Goal: Task Accomplishment & Management: Manage account settings

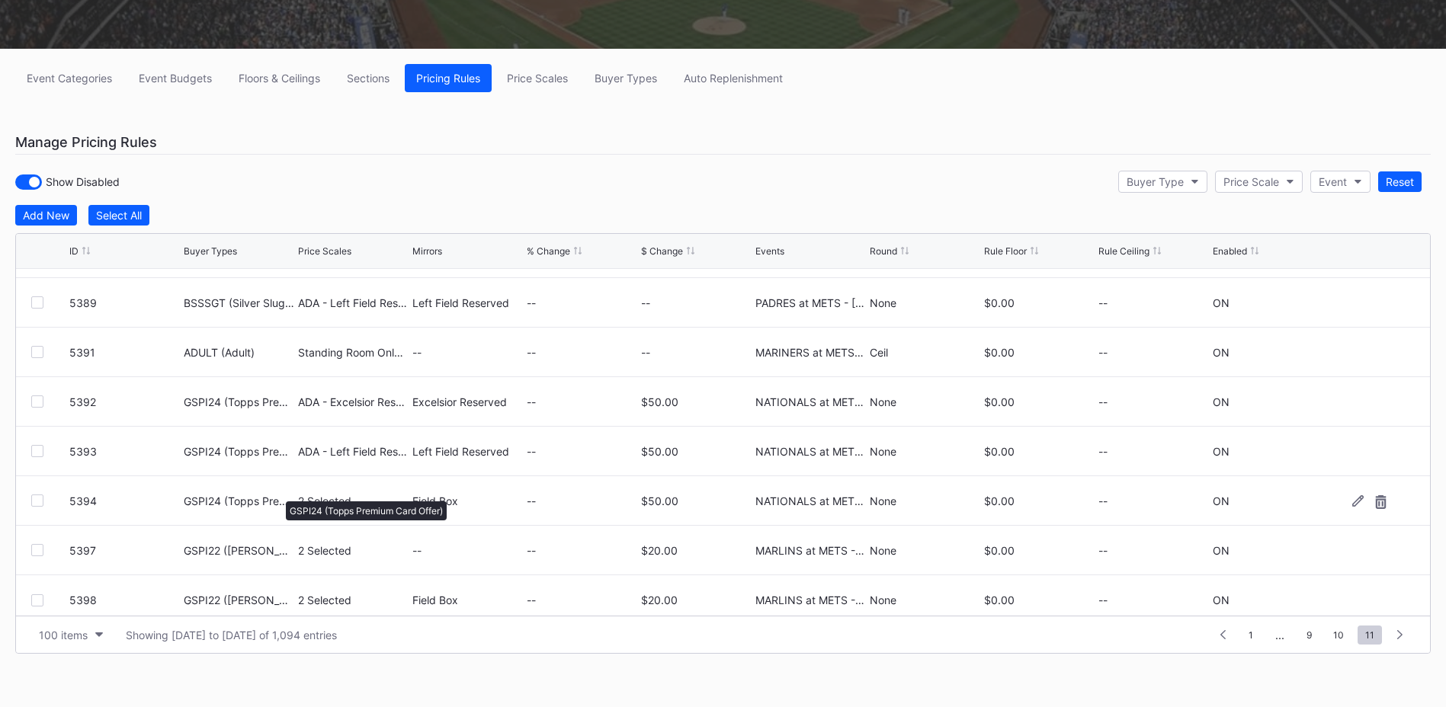
scroll to position [4301, 0]
click at [1175, 184] on div "Buyer Type" at bounding box center [1155, 181] width 57 height 13
type input "gspi22"
click at [1175, 249] on div "GSPI22 ([PERSON_NAME] HR Rec TS Offer)" at bounding box center [1238, 249] width 219 height 13
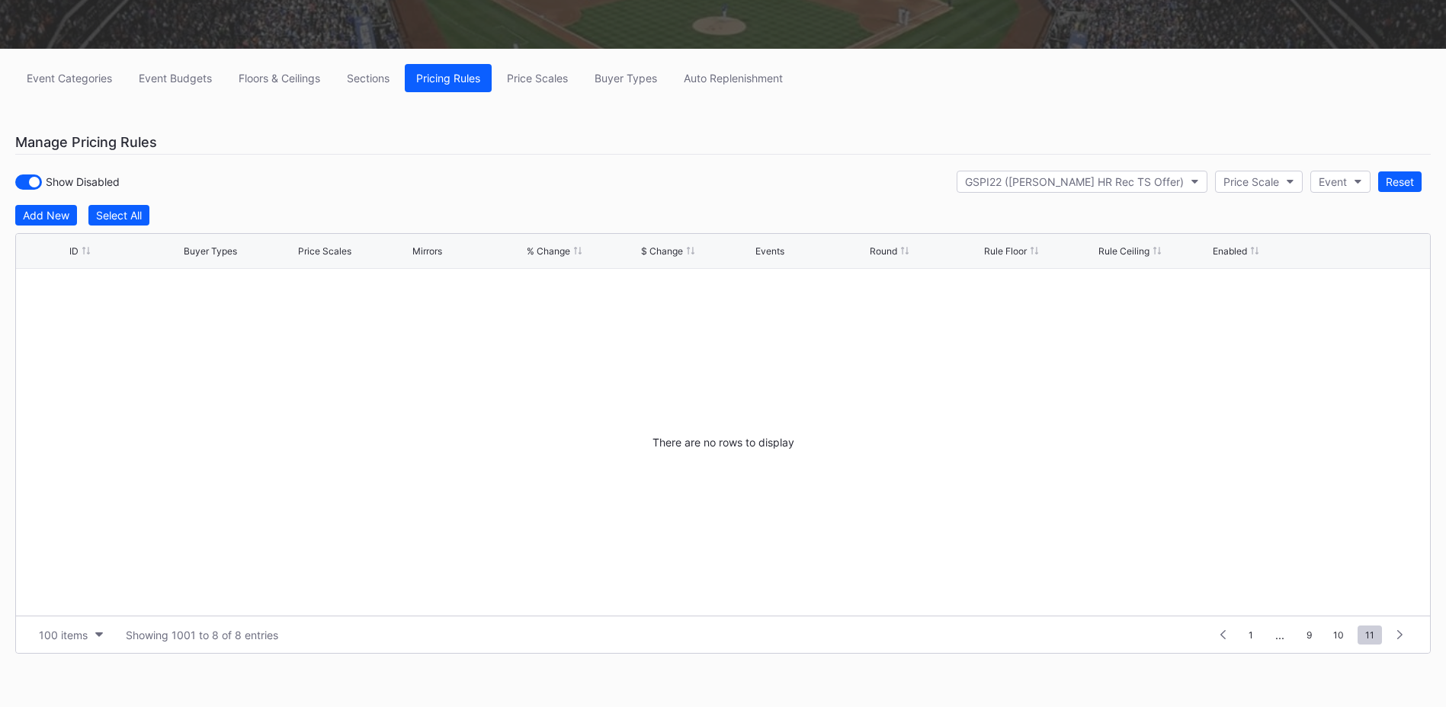
scroll to position [0, 0]
click at [1334, 634] on span "10" at bounding box center [1339, 635] width 26 height 19
click at [1339, 637] on span "10" at bounding box center [1339, 635] width 26 height 19
click at [1336, 634] on span "10" at bounding box center [1339, 635] width 26 height 19
click at [1135, 187] on div "GSPI22 ([PERSON_NAME] HR Rec TS Offer)" at bounding box center [1074, 181] width 219 height 13
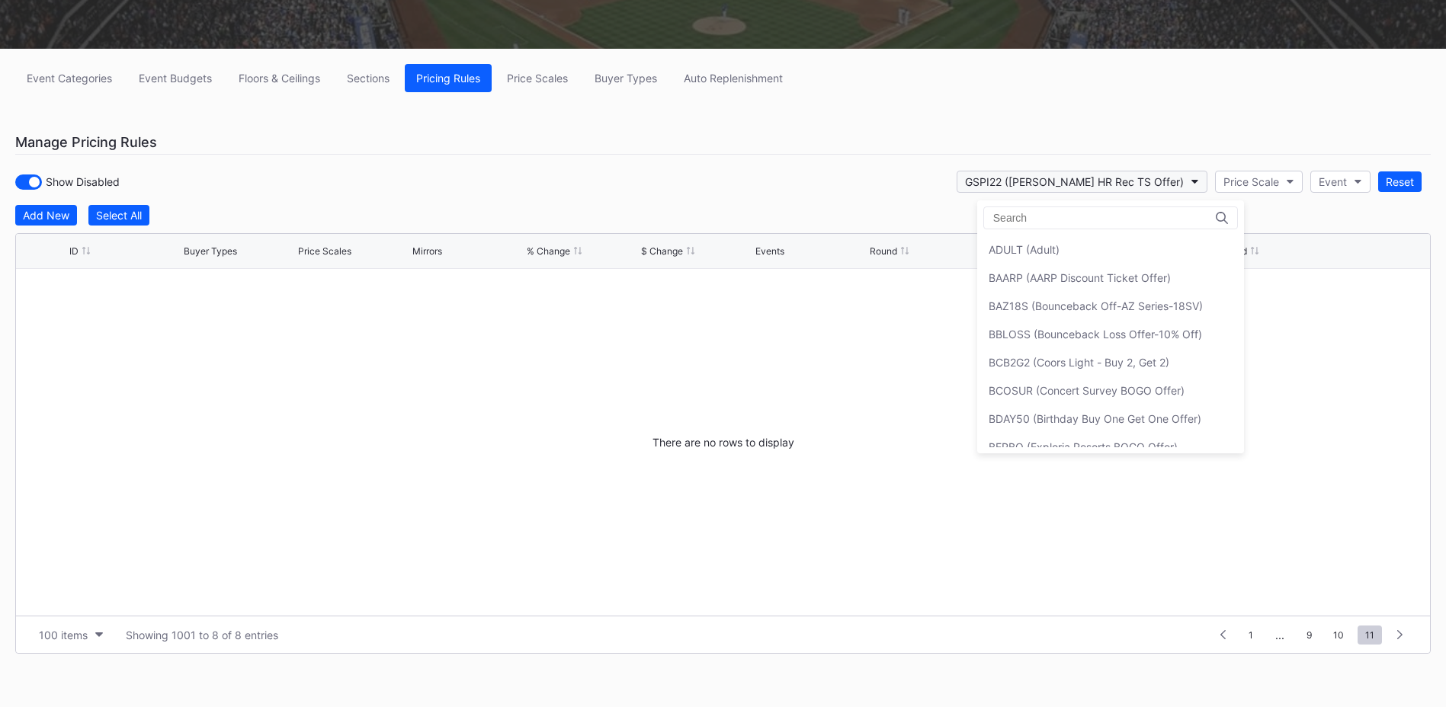
scroll to position [1777, 0]
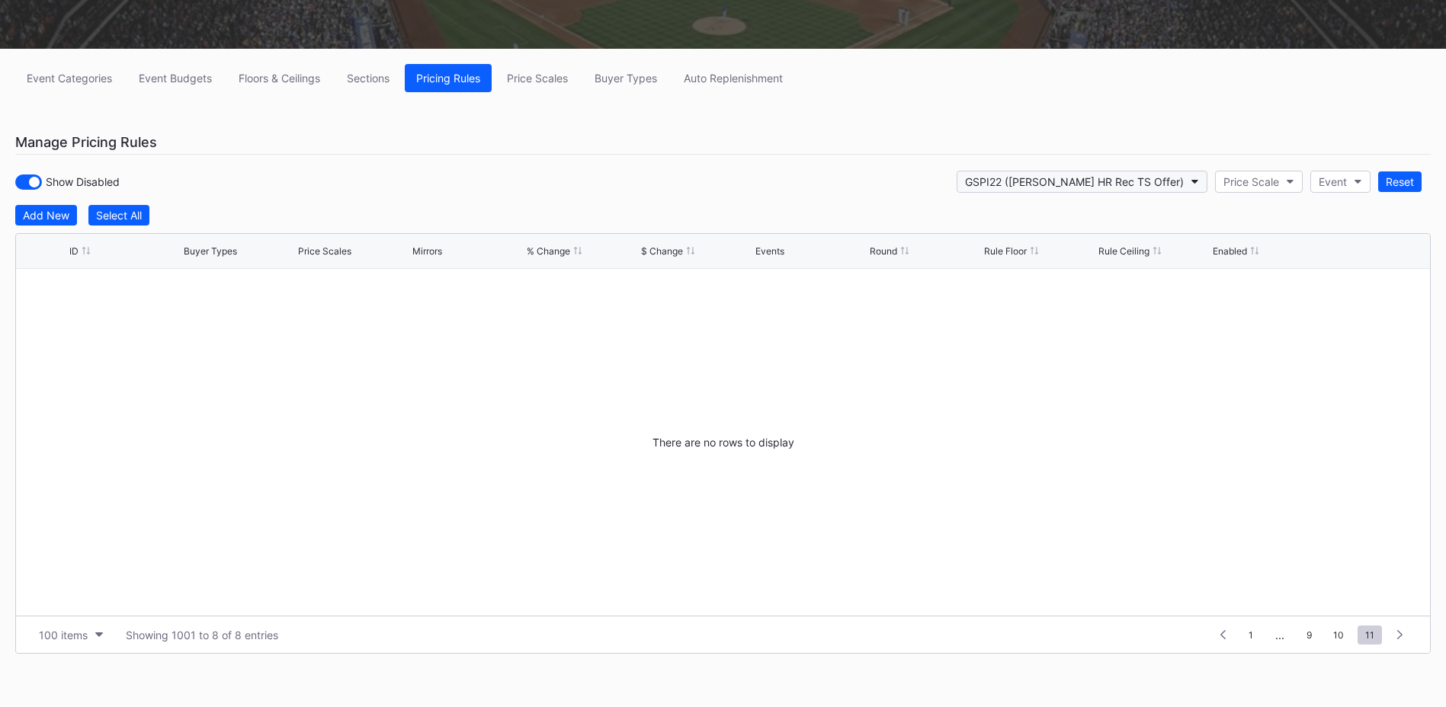
click at [1149, 183] on div "GSPI22 ([PERSON_NAME] HR Rec TS Offer)" at bounding box center [1074, 181] width 219 height 13
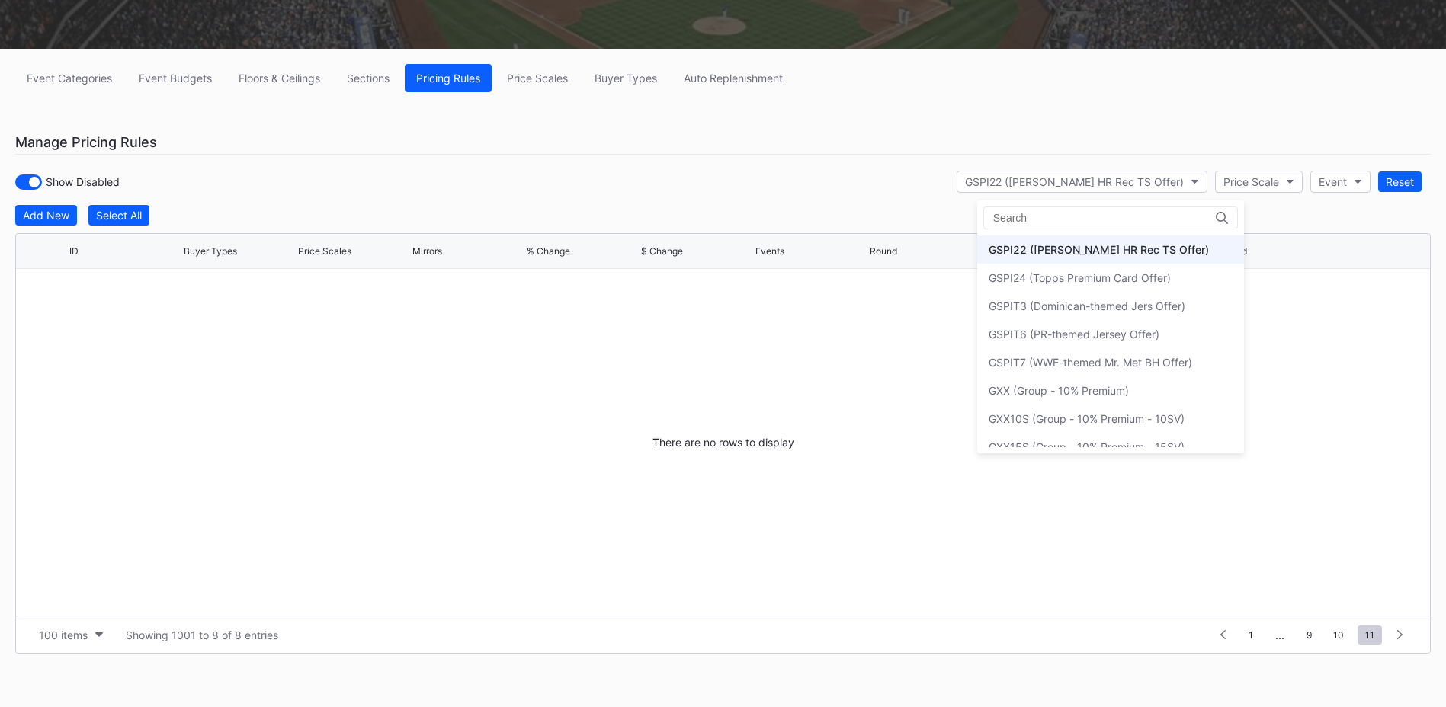
click at [1112, 250] on div "GSPI22 ([PERSON_NAME] HR Rec TS Offer)" at bounding box center [1099, 249] width 220 height 13
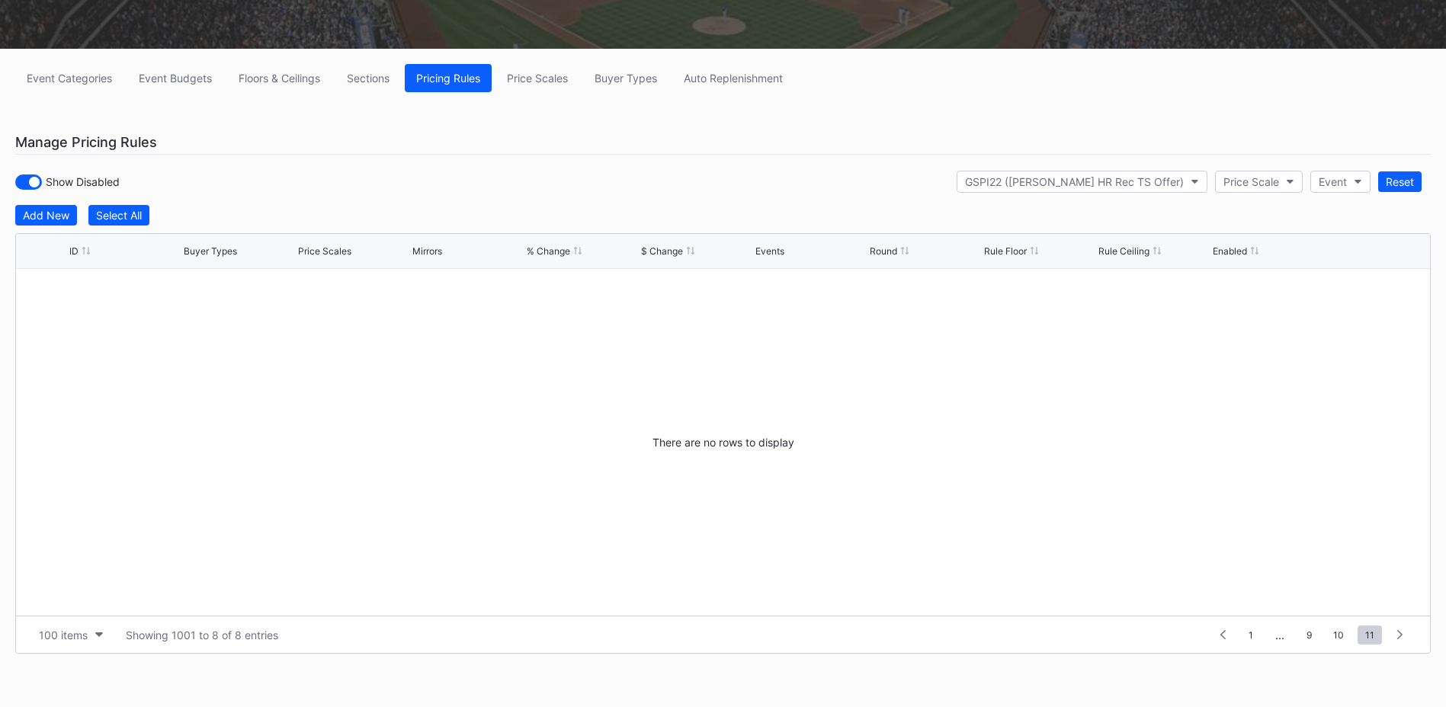
click at [932, 202] on div "Event Categories Event Budgets Floors & Ceilings Sections Pricing Rules Price S…" at bounding box center [723, 378] width 1446 height 659
click at [1151, 179] on div "GSPI22 ([PERSON_NAME] HR Rec TS Offer)" at bounding box center [1074, 181] width 219 height 13
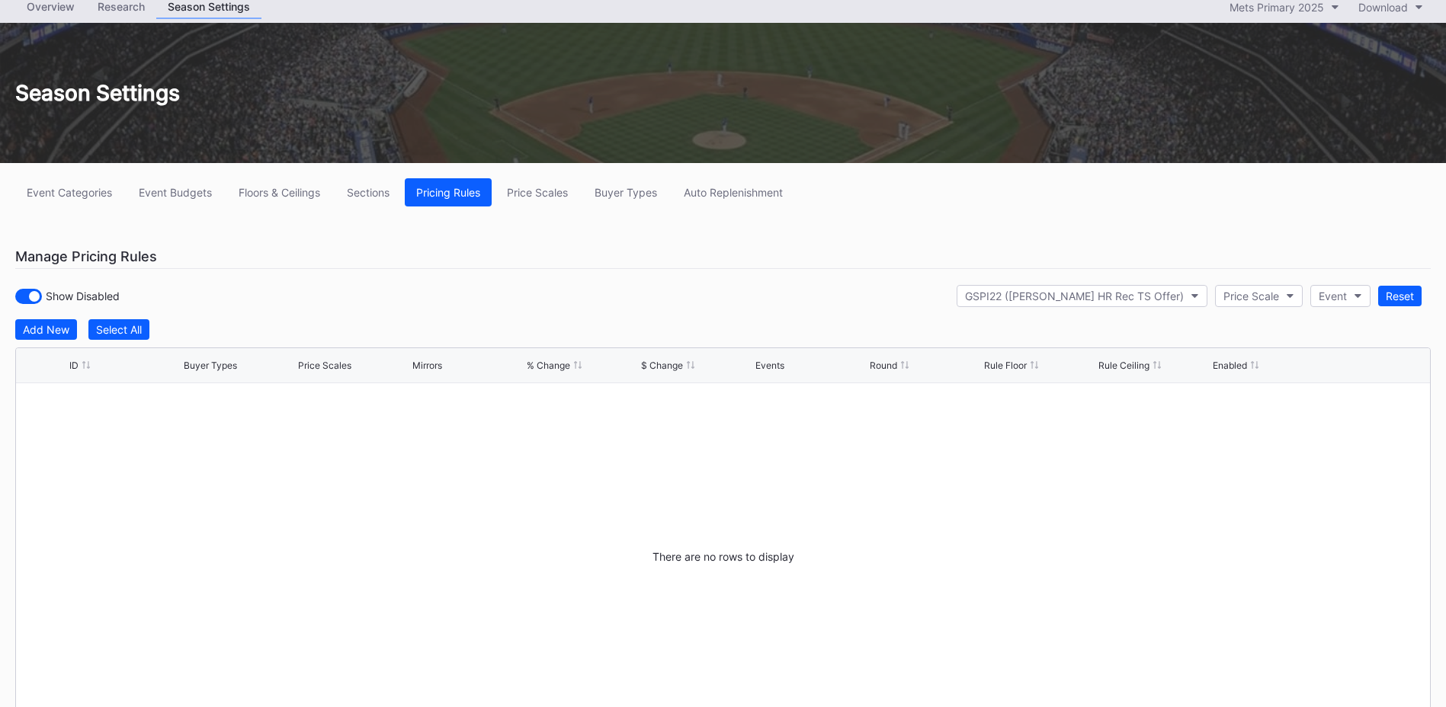
scroll to position [0, 0]
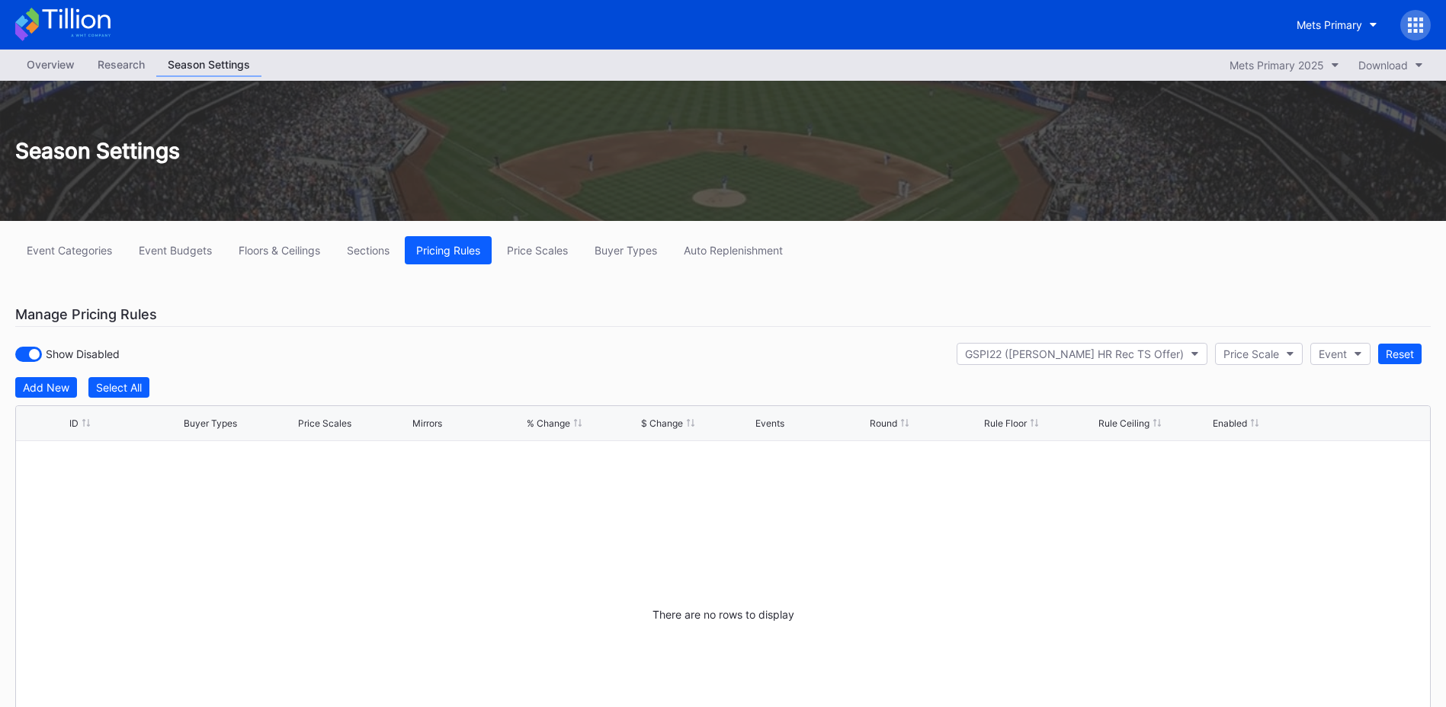
click at [1415, 22] on icon at bounding box center [1415, 25] width 15 height 15
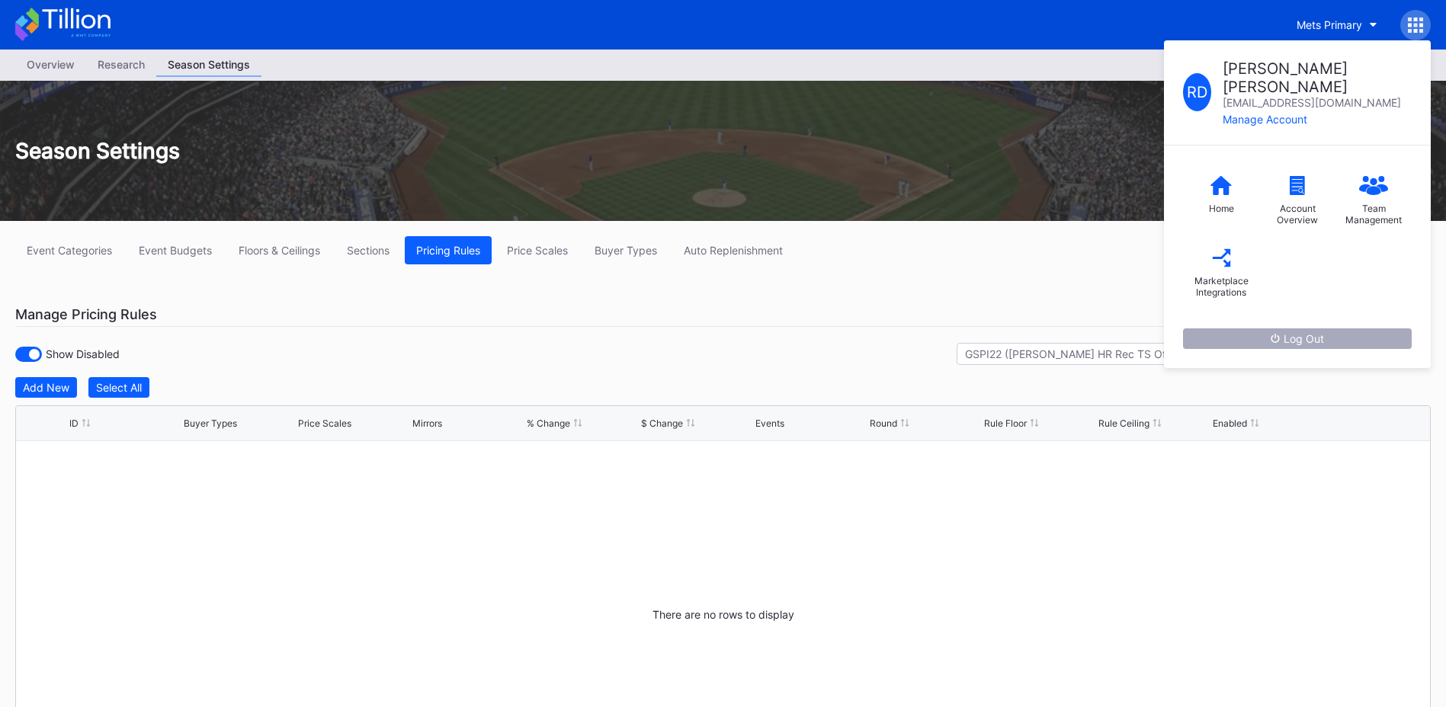
click at [1296, 332] on div "Log Out" at bounding box center [1297, 338] width 53 height 13
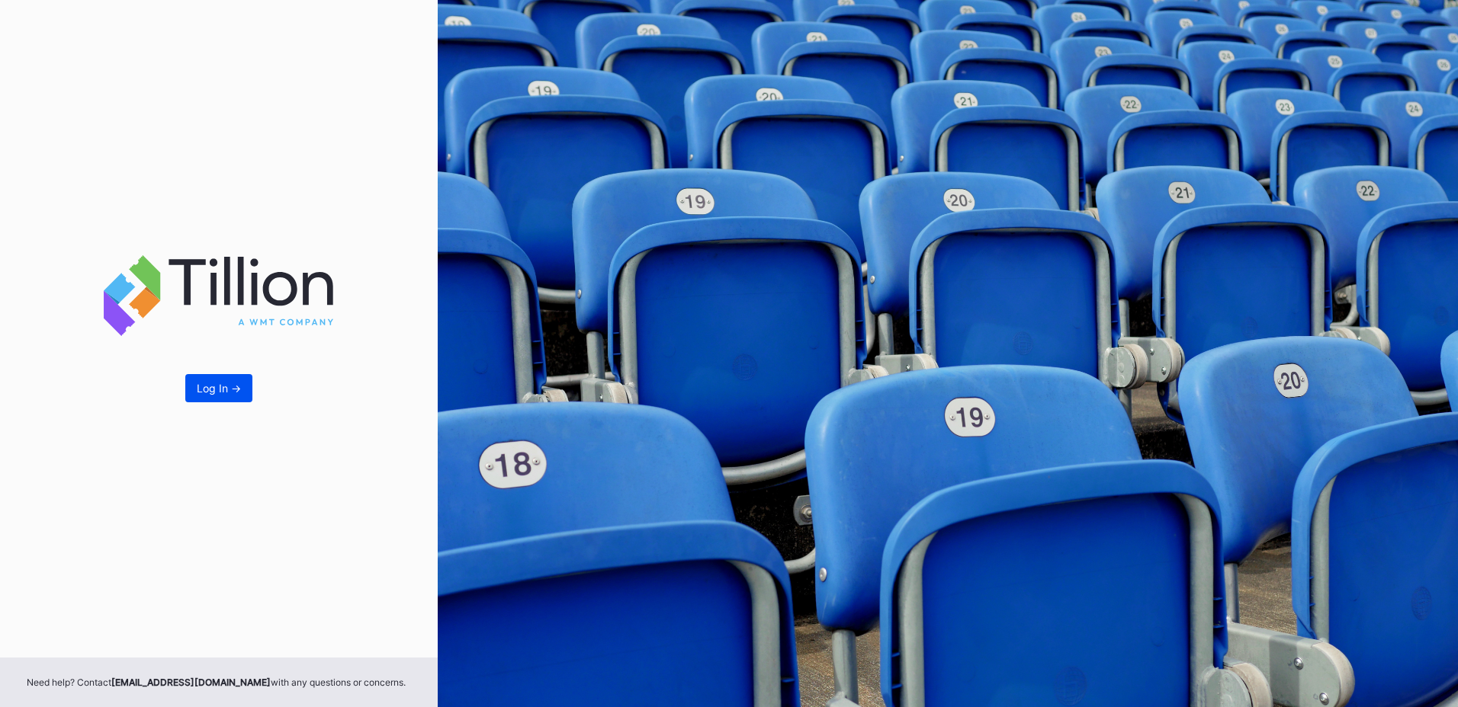
click at [236, 391] on div "Log In ->" at bounding box center [219, 388] width 44 height 13
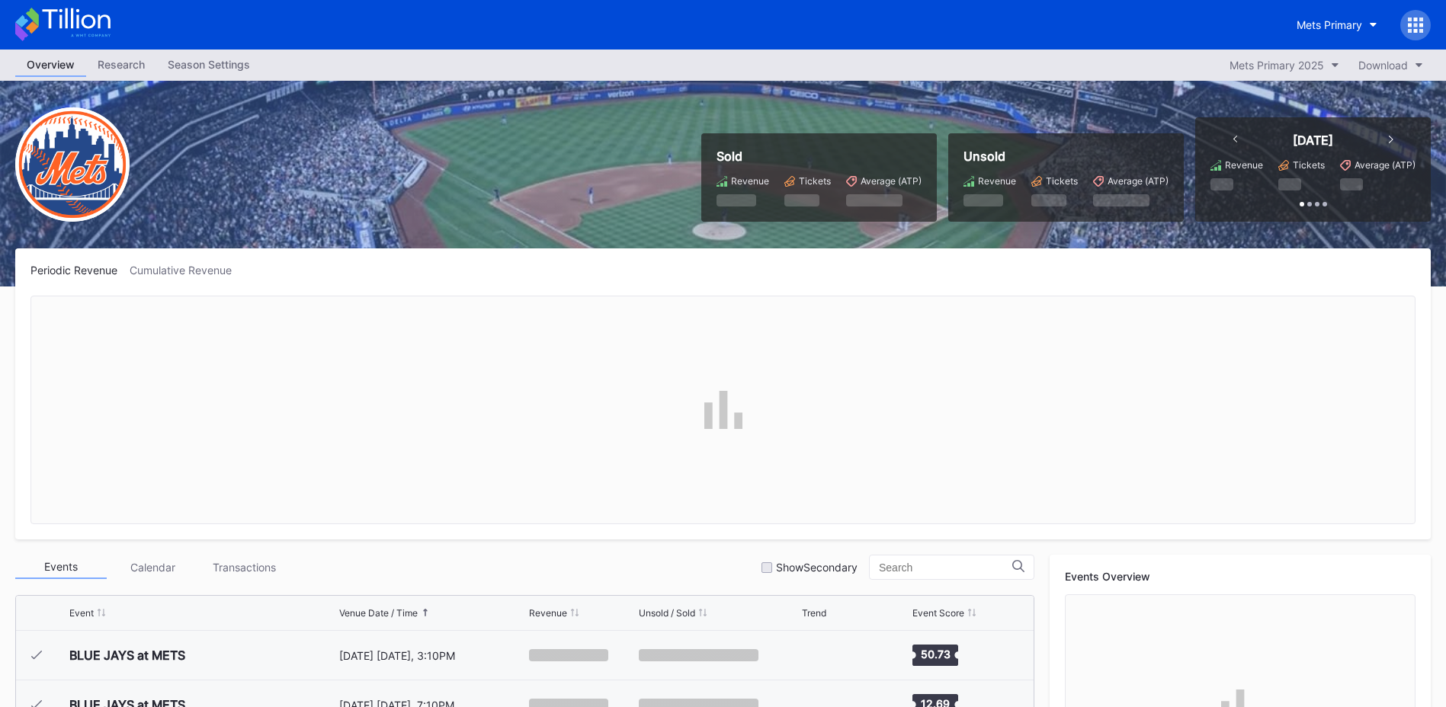
scroll to position [3221, 0]
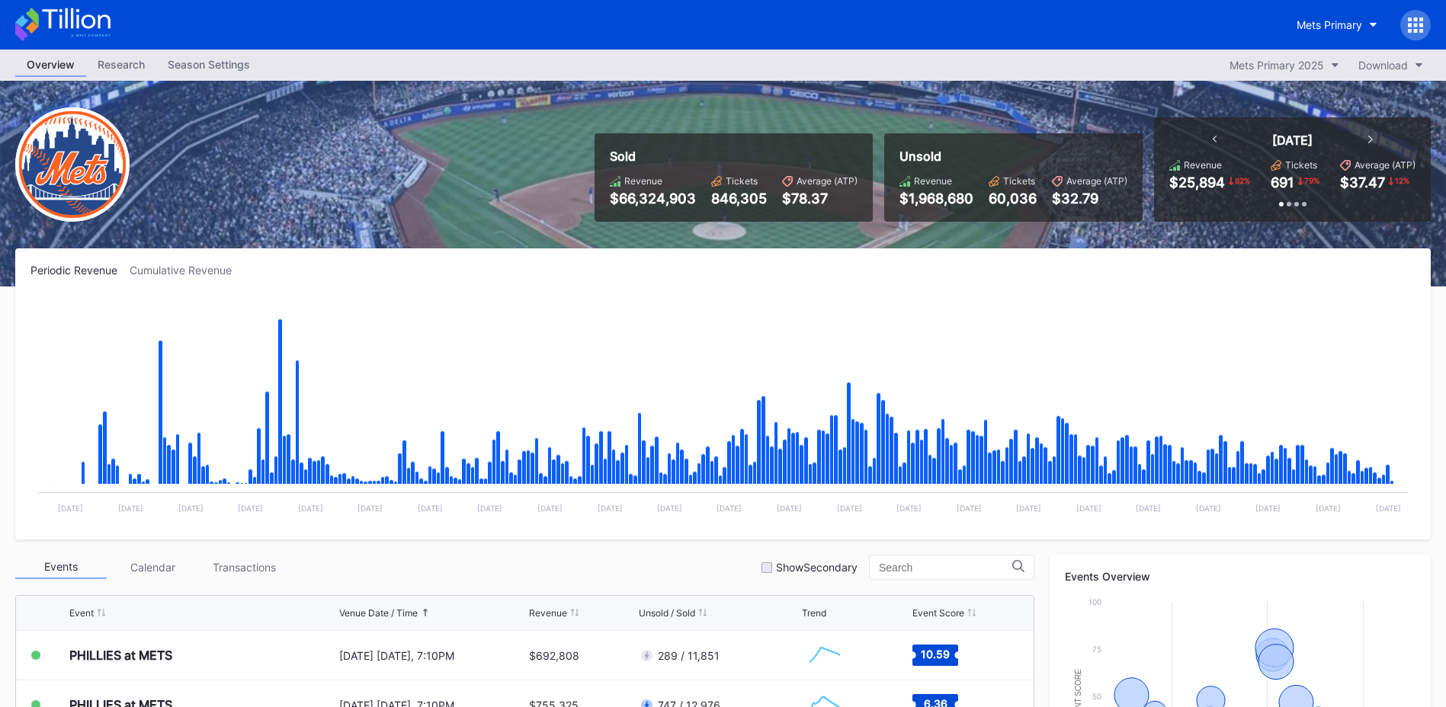
click at [217, 66] on div "Season Settings" at bounding box center [208, 64] width 105 height 22
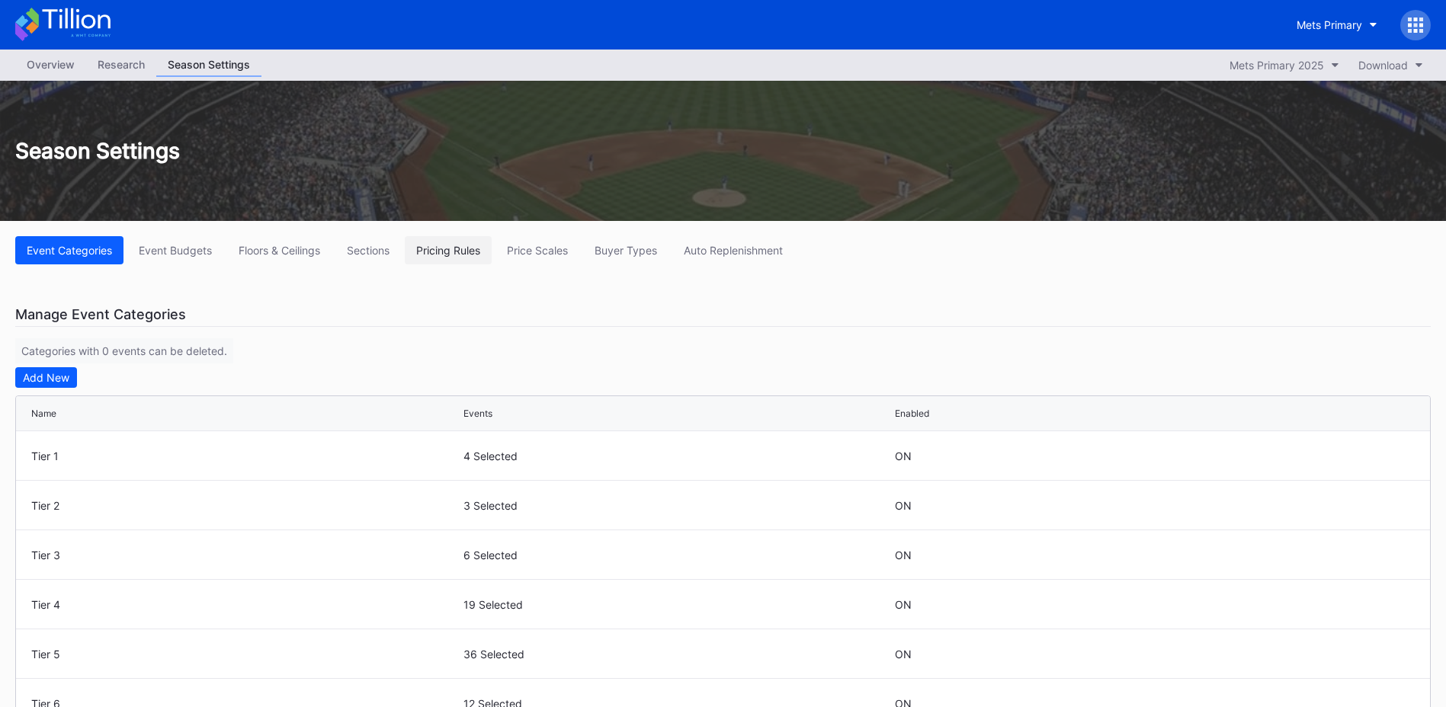
click at [458, 247] on div "Pricing Rules" at bounding box center [448, 250] width 64 height 13
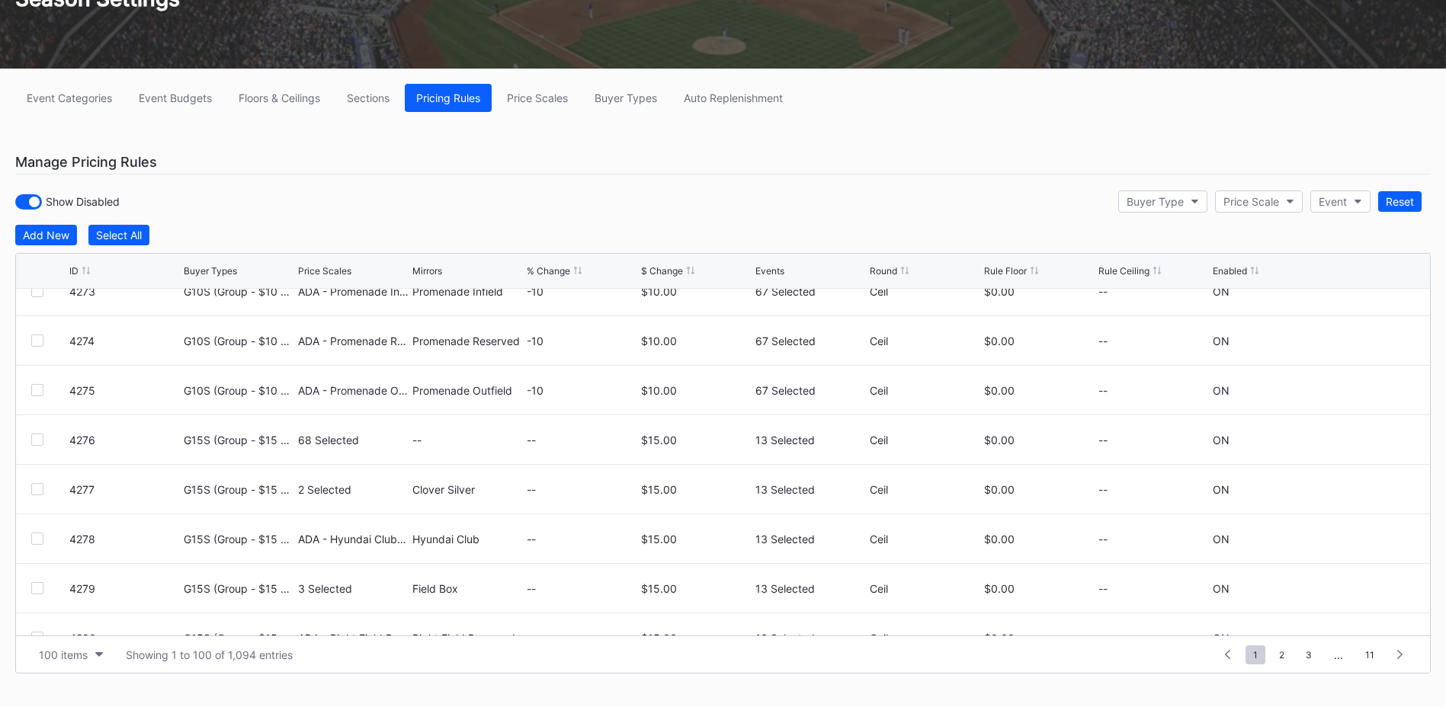
scroll to position [4608, 0]
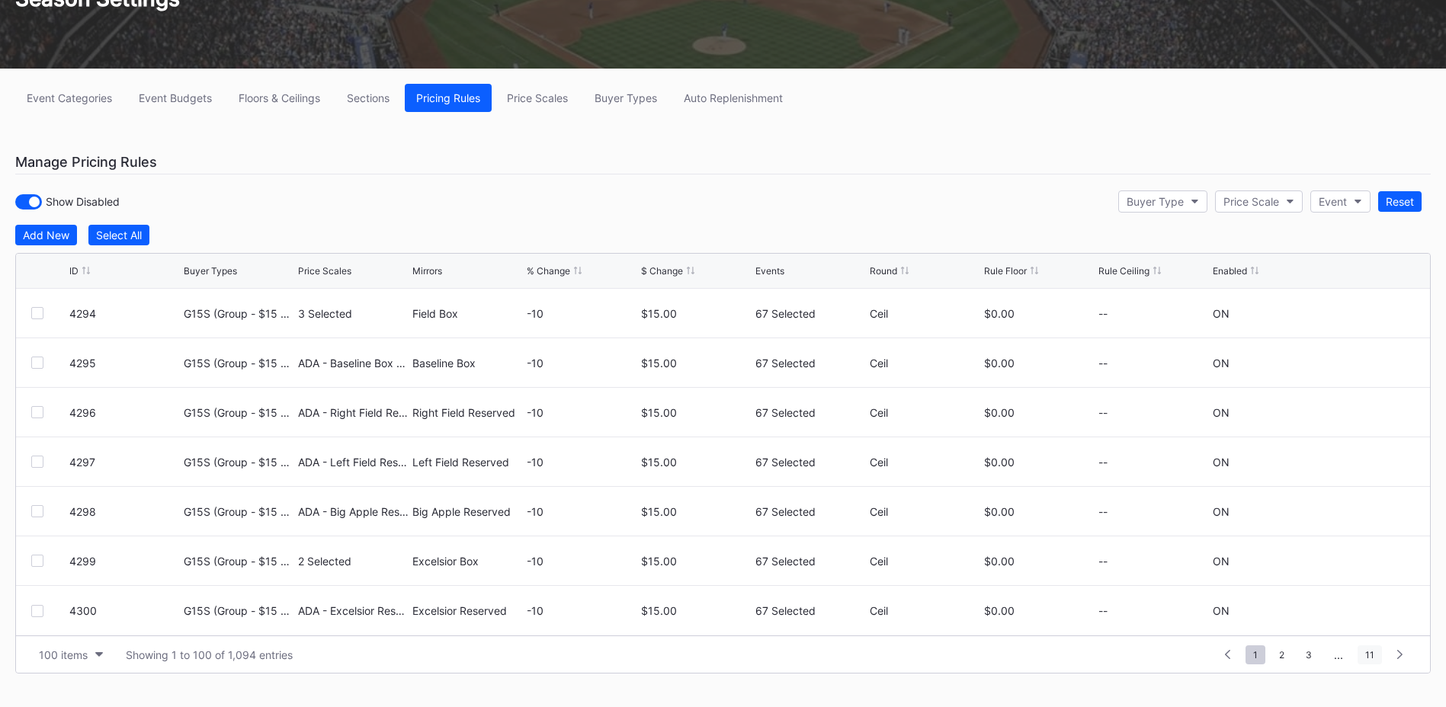
click at [1367, 653] on span "11" at bounding box center [1370, 655] width 24 height 19
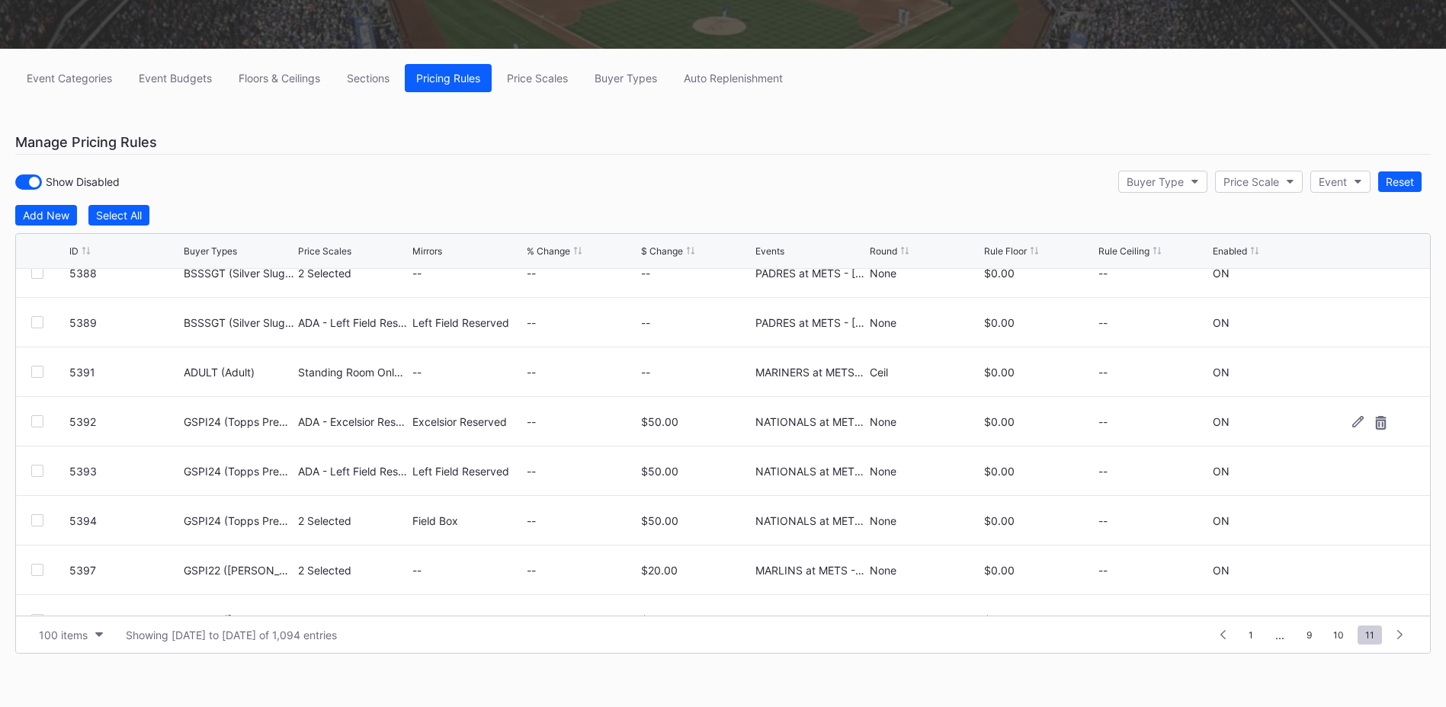
scroll to position [4311, 0]
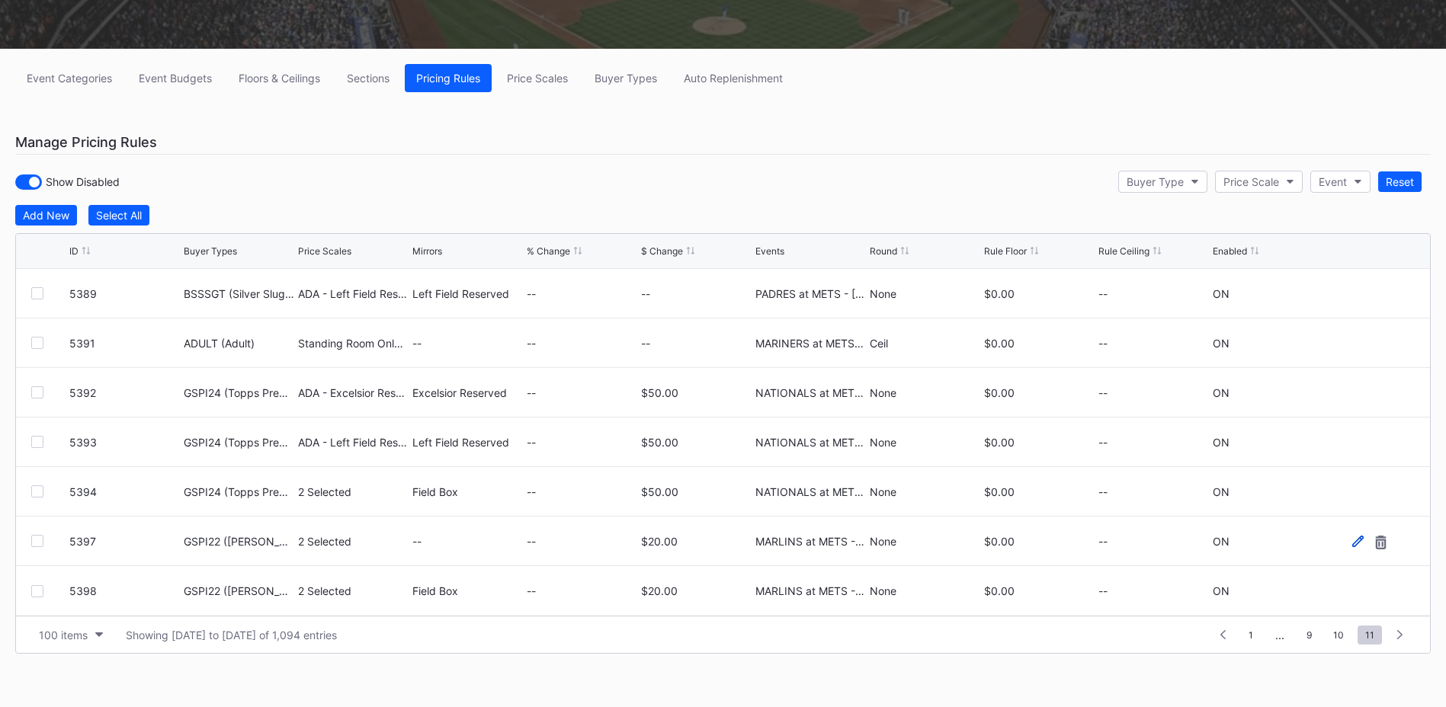
click at [1352, 539] on icon at bounding box center [1357, 541] width 11 height 11
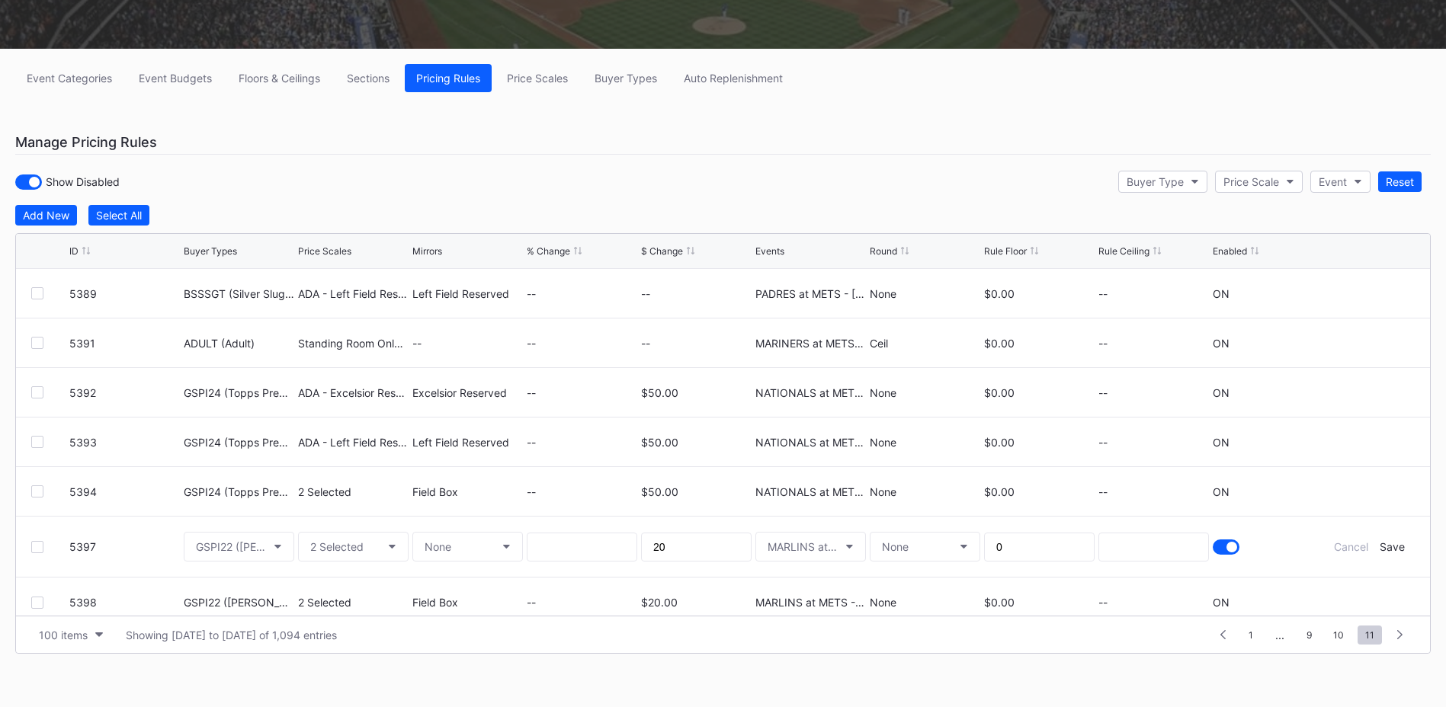
click at [1227, 545] on div at bounding box center [1232, 547] width 11 height 11
click at [1386, 546] on div "Save" at bounding box center [1392, 547] width 25 height 13
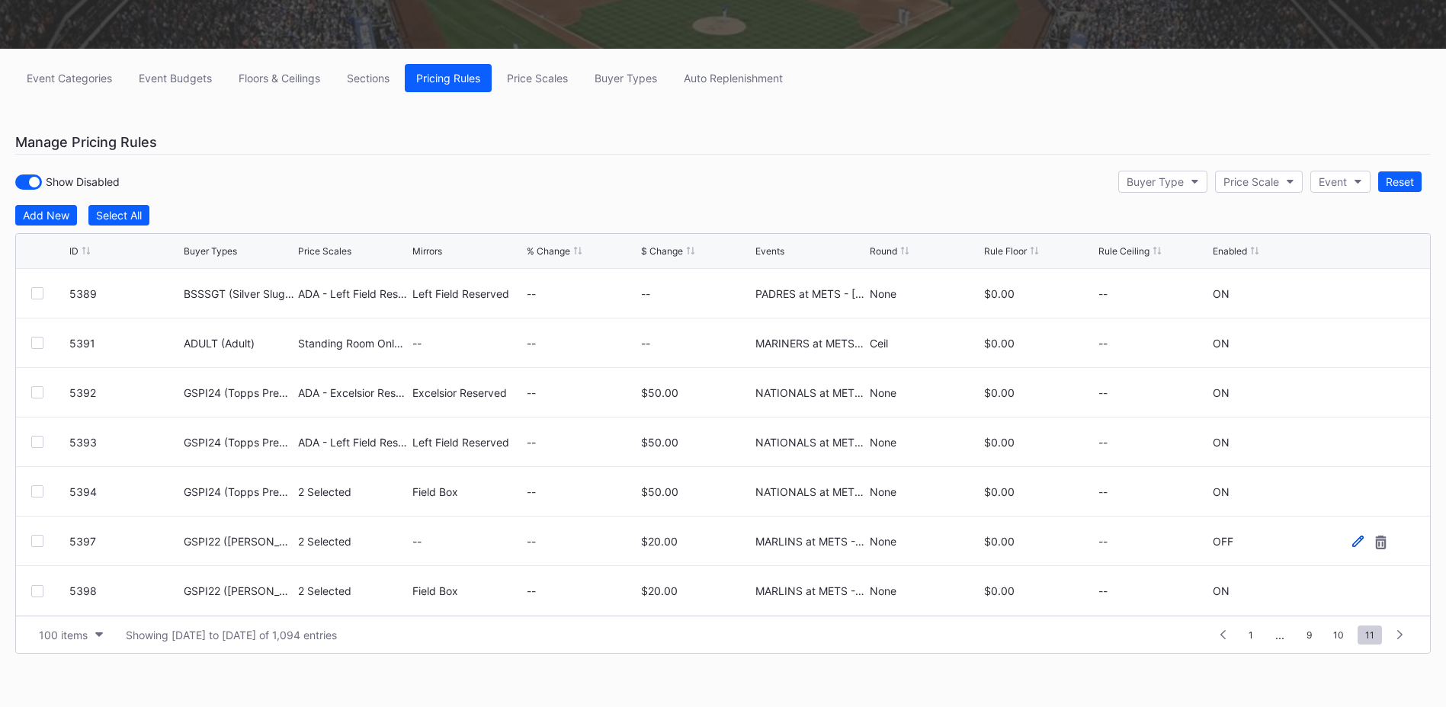
click at [1352, 541] on icon at bounding box center [1357, 541] width 11 height 11
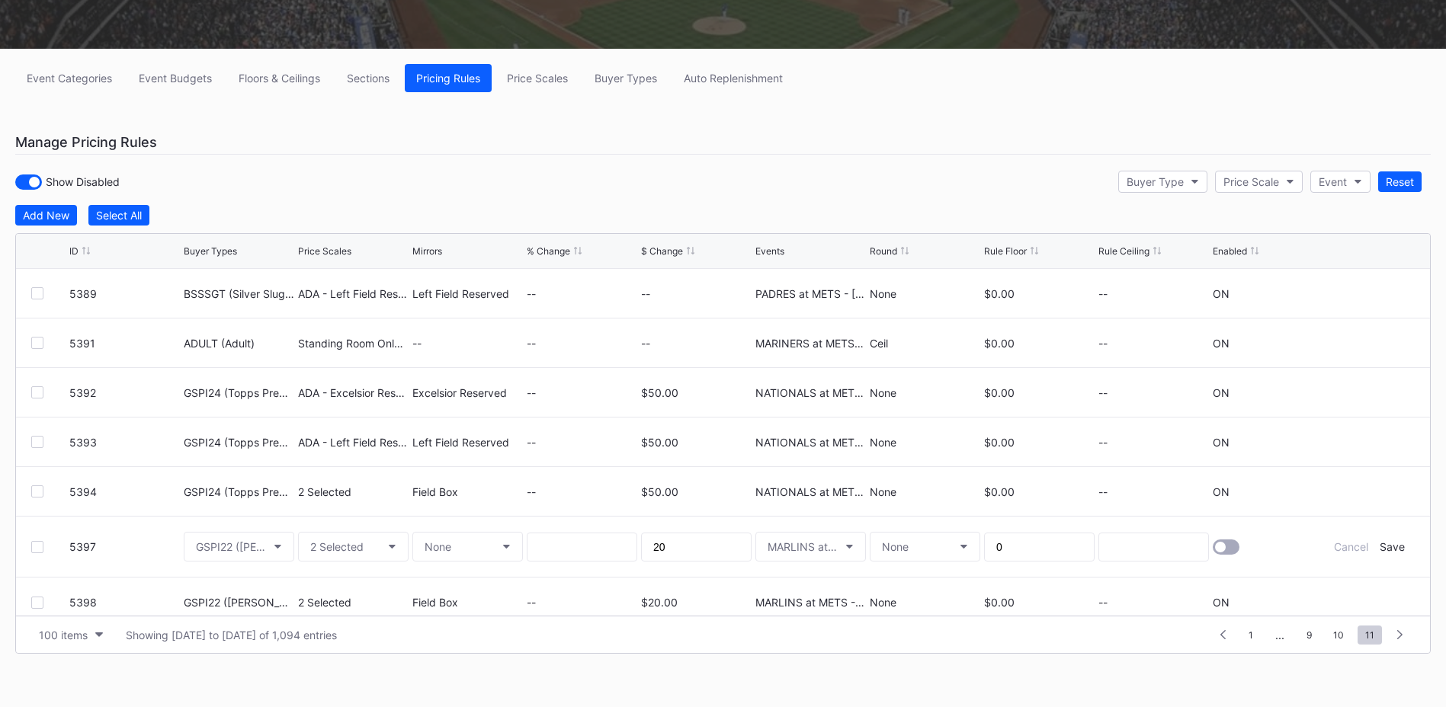
click at [1219, 553] on div at bounding box center [1226, 547] width 27 height 15
click at [1380, 550] on div "Save" at bounding box center [1392, 547] width 25 height 13
